Goal: Obtain resource: Download file/media

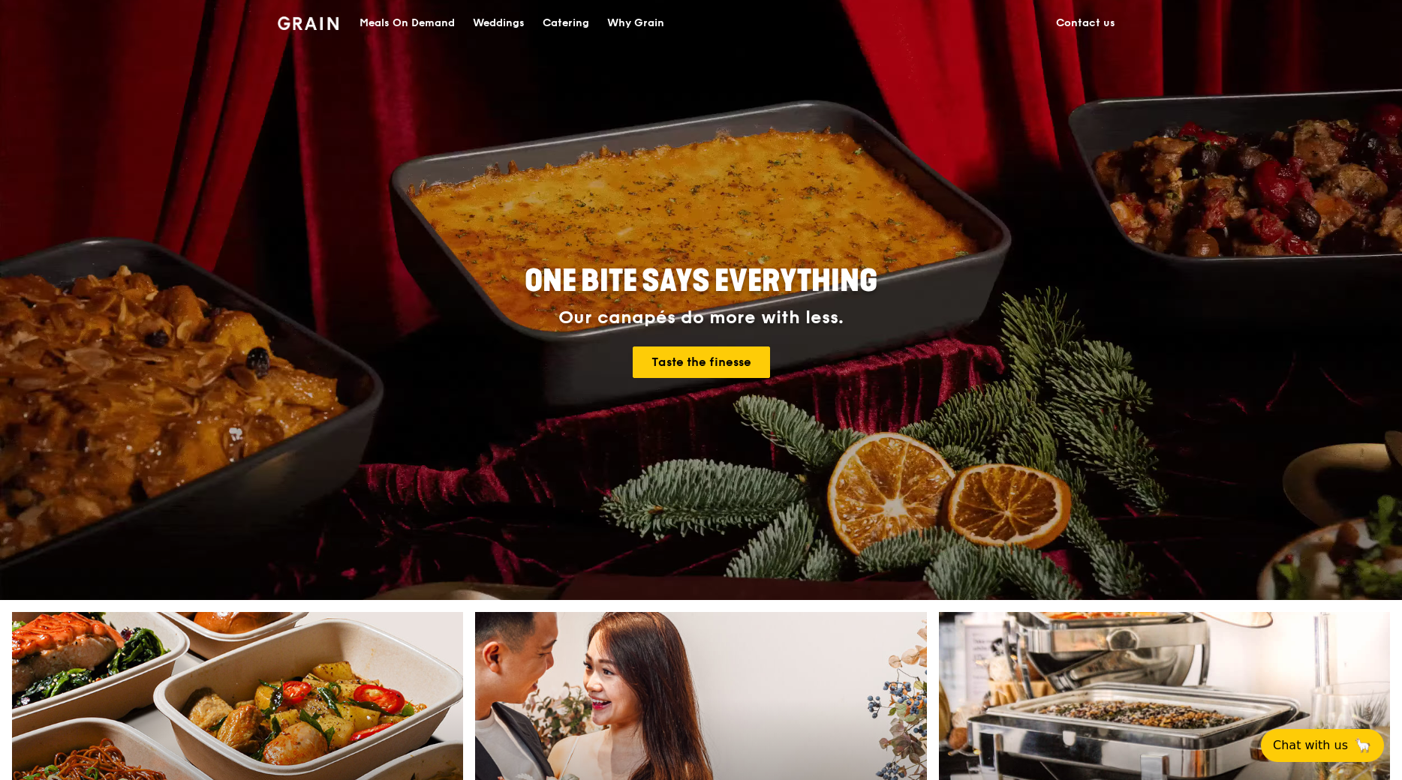
click at [557, 29] on div "Catering" at bounding box center [566, 23] width 47 height 45
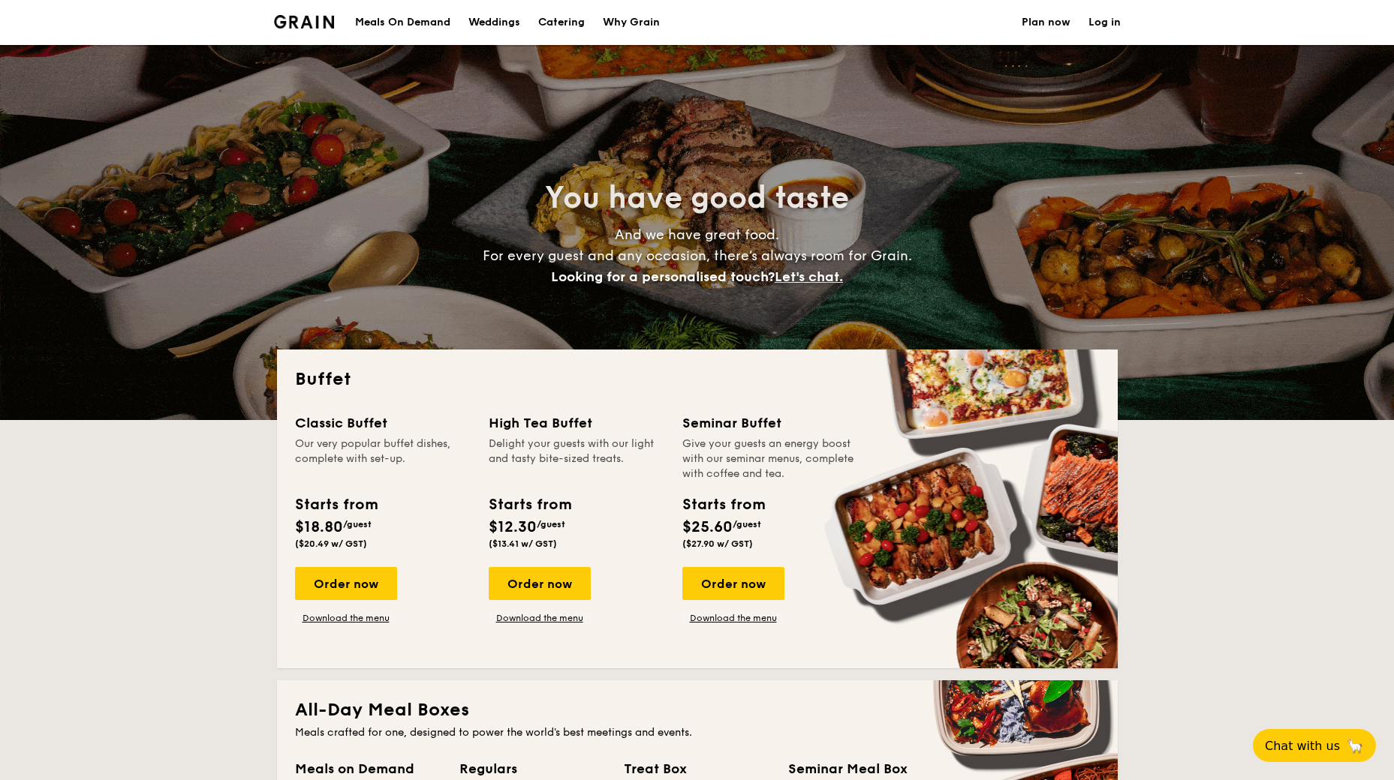
select select
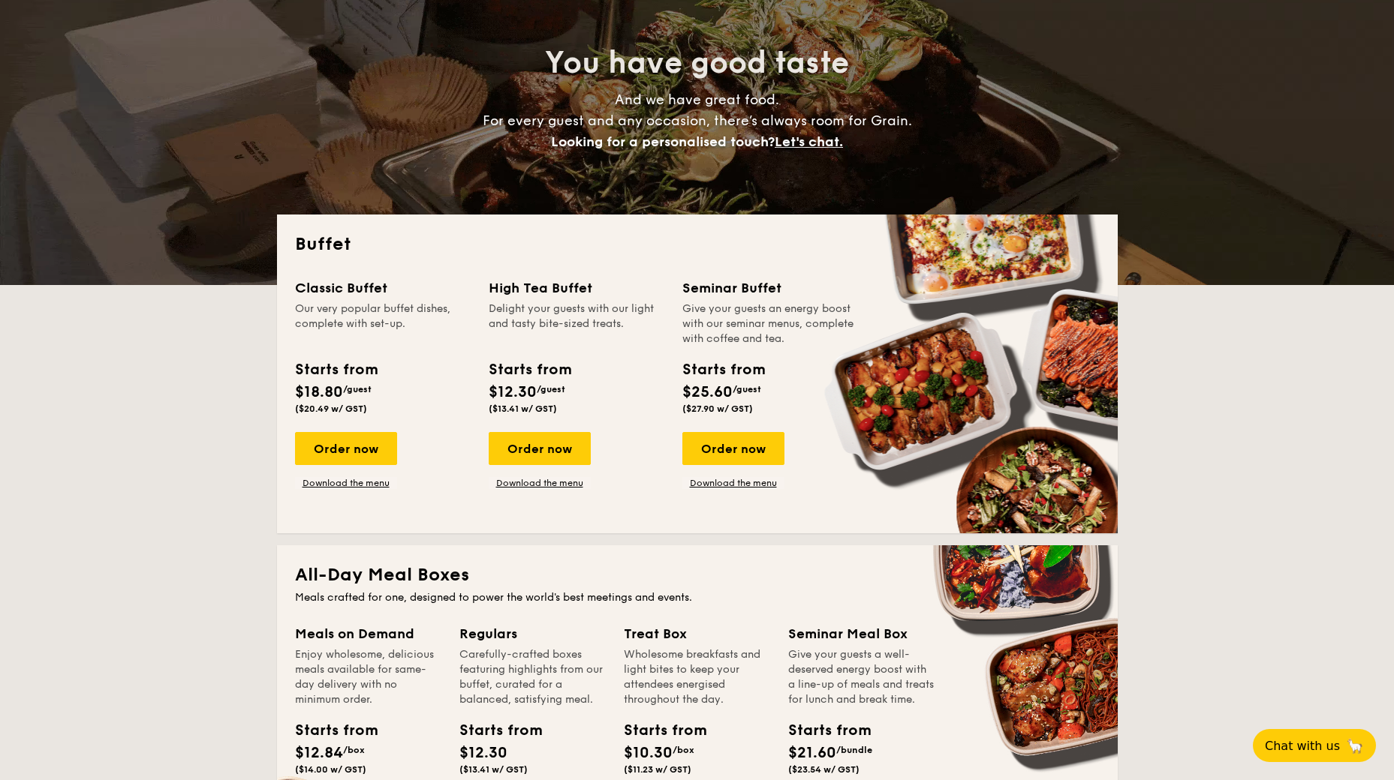
scroll to position [150, 0]
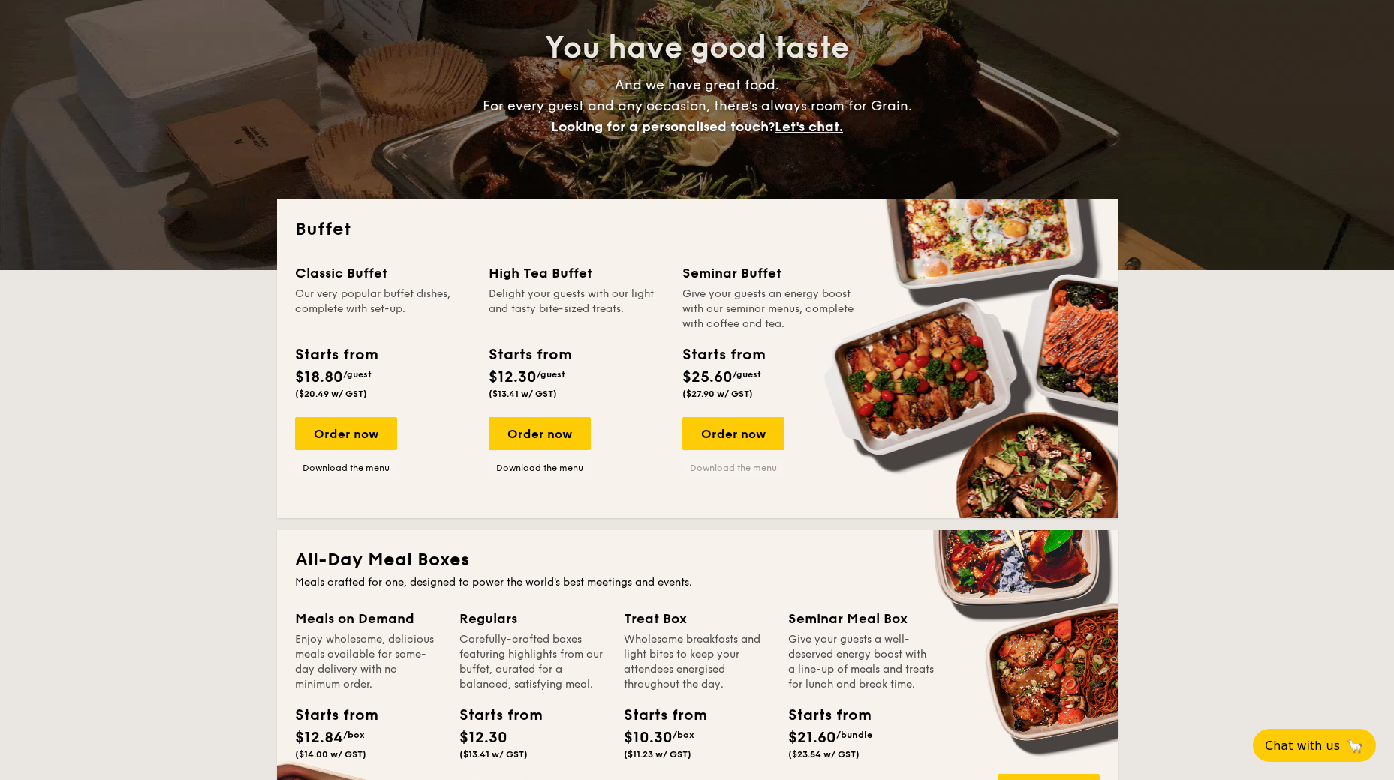
click at [726, 471] on link "Download the menu" at bounding box center [733, 468] width 102 height 12
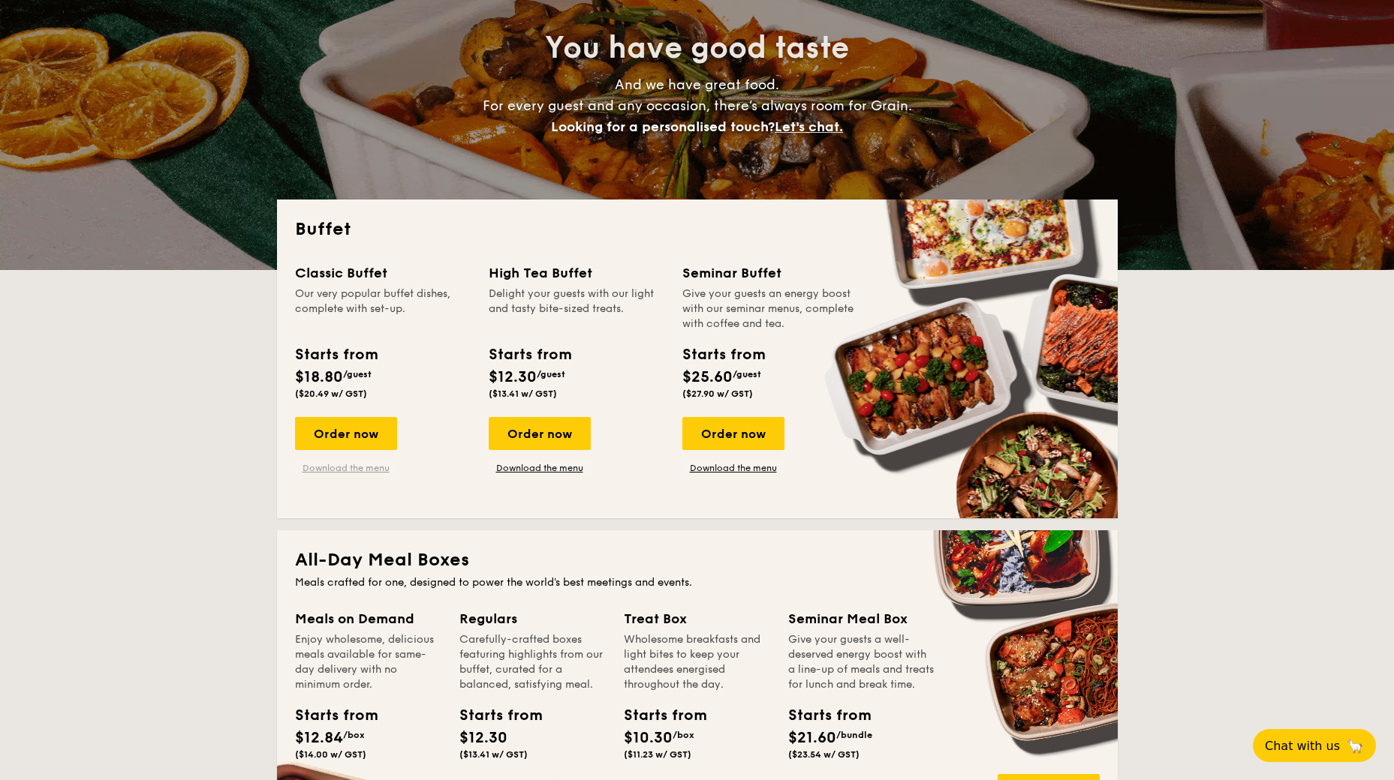
click at [355, 465] on link "Download the menu" at bounding box center [346, 468] width 102 height 12
